Goal: Use online tool/utility: Utilize a website feature to perform a specific function

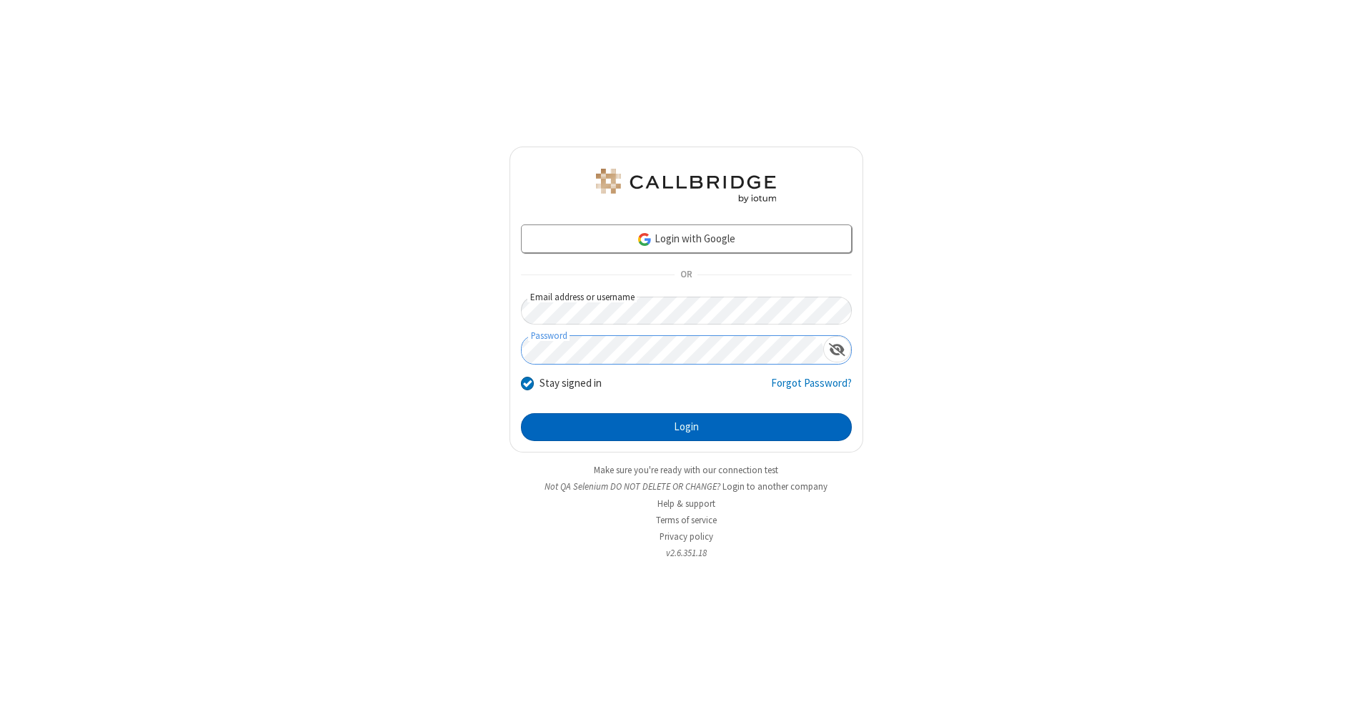
click at [686, 427] on button "Login" at bounding box center [686, 427] width 331 height 29
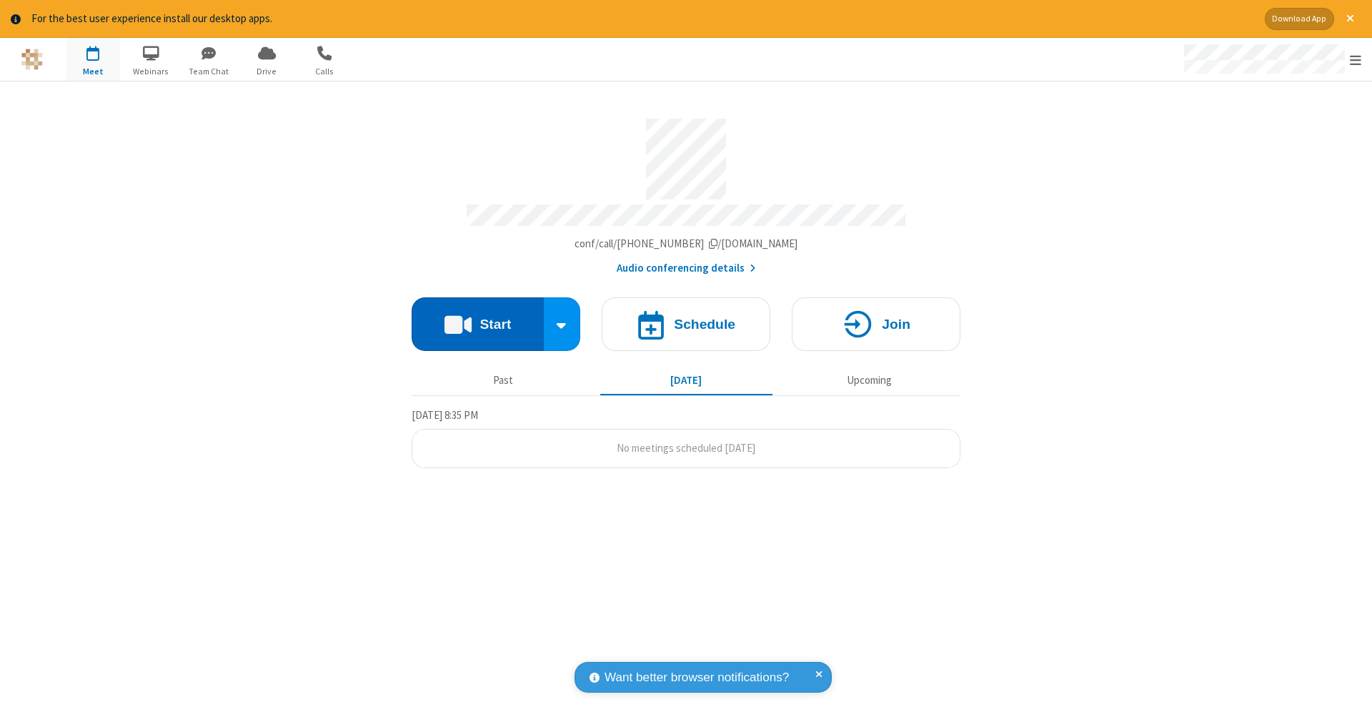
click at [477, 316] on button "Start" at bounding box center [477, 324] width 132 height 54
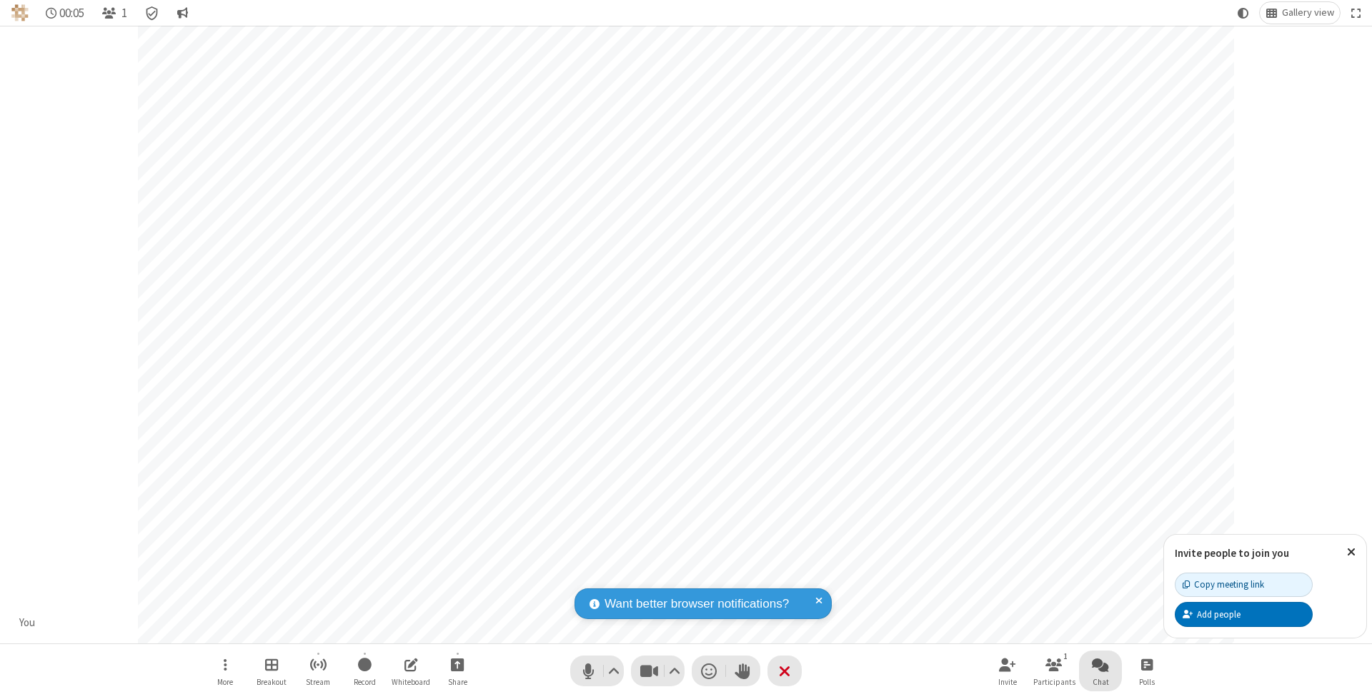
click at [1099, 664] on span "Open chat" at bounding box center [1100, 664] width 17 height 18
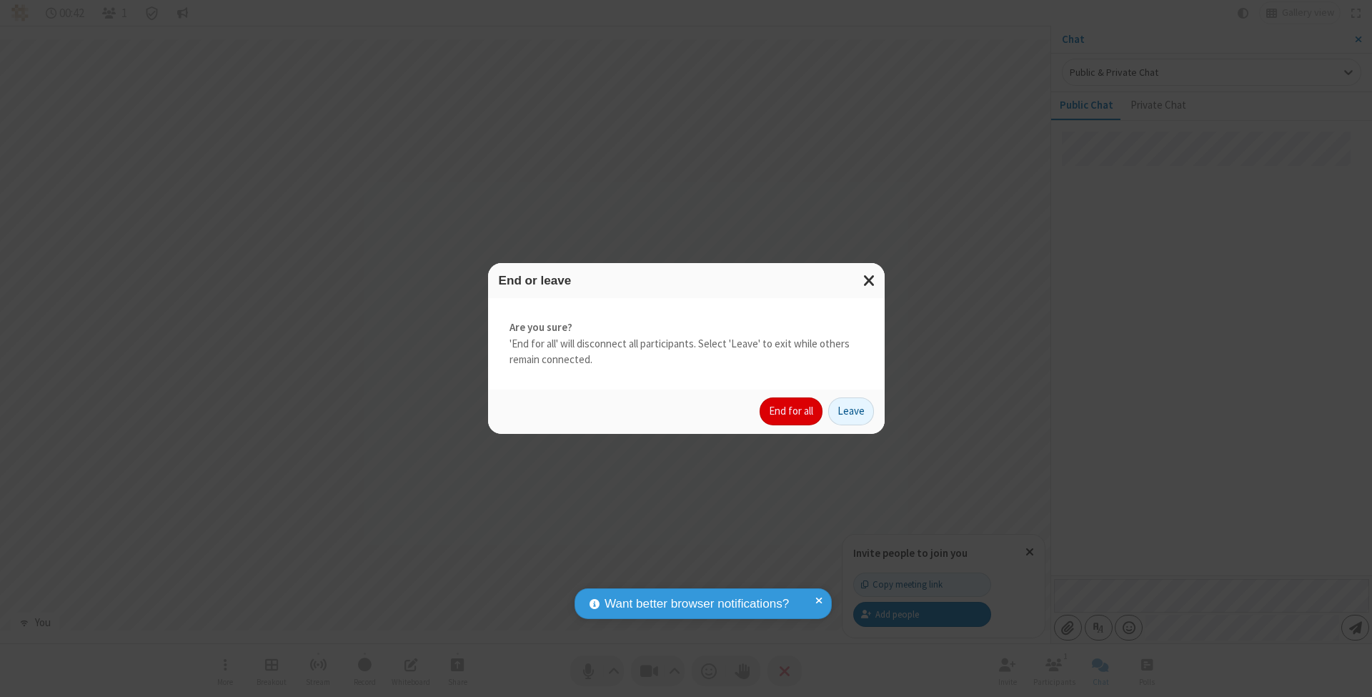
click at [792, 410] on button "End for all" at bounding box center [790, 411] width 63 height 29
